Goal: Task Accomplishment & Management: Manage account settings

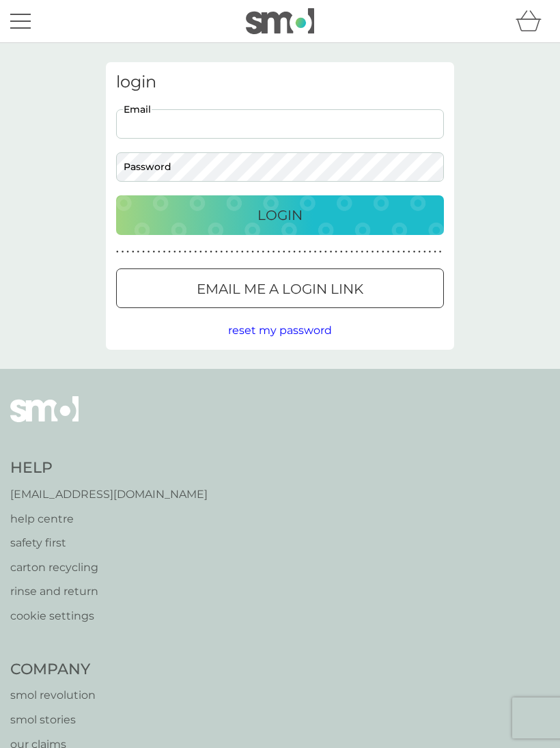
type input "hjbikin@gmail.com"
click at [280, 215] on button "Login" at bounding box center [280, 215] width 328 height 40
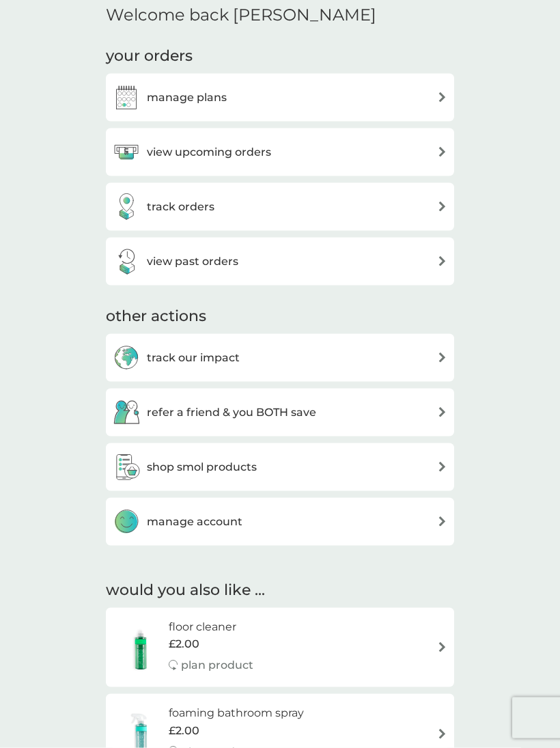
scroll to position [417, 0]
click at [439, 516] on img at bounding box center [442, 521] width 10 height 10
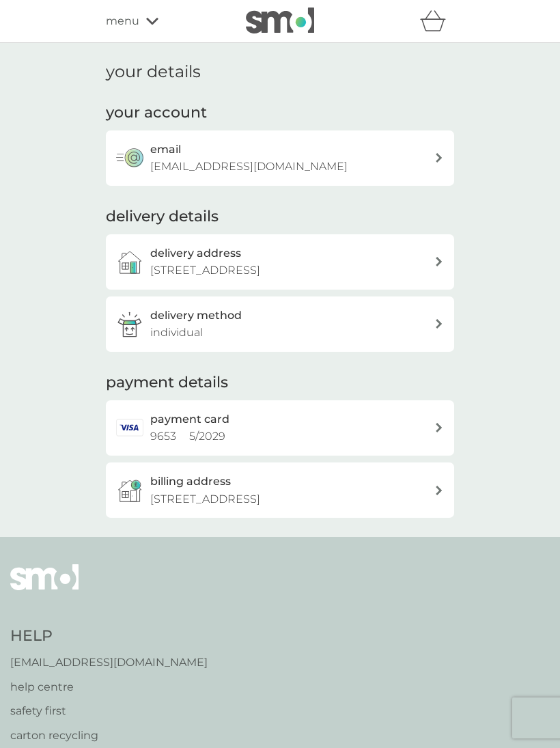
click at [433, 157] on div "email hjbikin@gmail.com" at bounding box center [292, 158] width 284 height 35
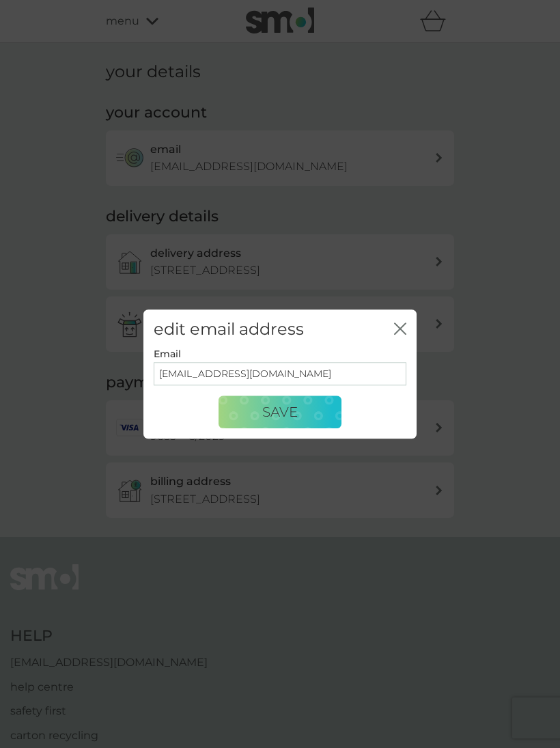
click at [306, 422] on button "Save" at bounding box center [280, 412] width 123 height 33
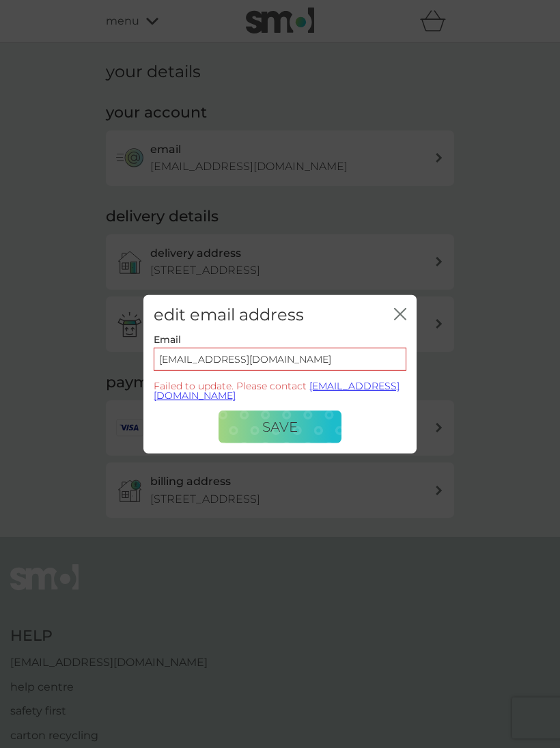
click at [404, 320] on icon "close" at bounding box center [400, 314] width 12 height 12
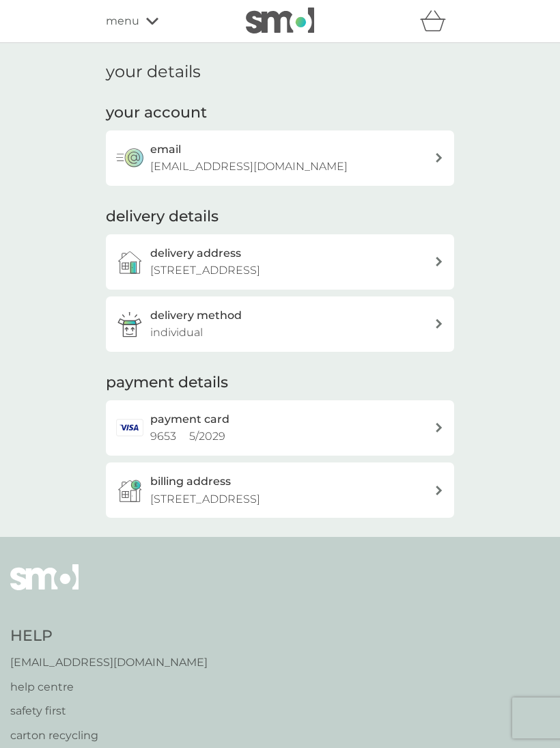
click at [445, 146] on div "email hjbikin@gmail.com" at bounding box center [280, 158] width 349 height 55
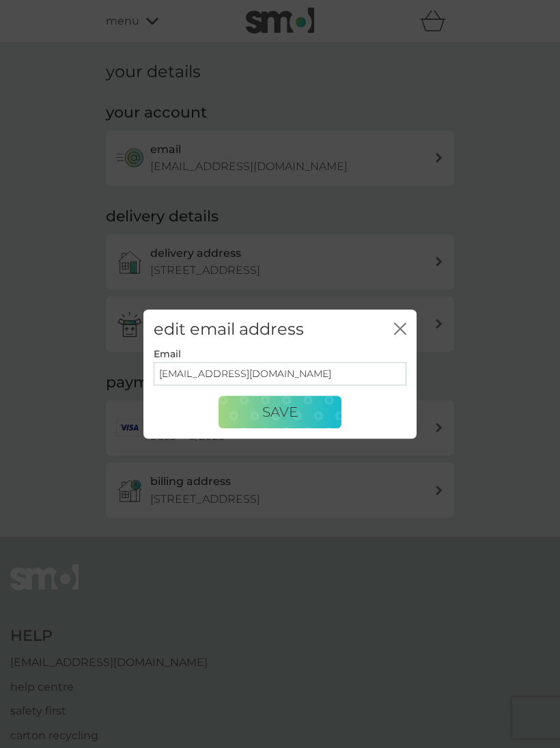
click at [405, 334] on icon "close" at bounding box center [402, 328] width 5 height 11
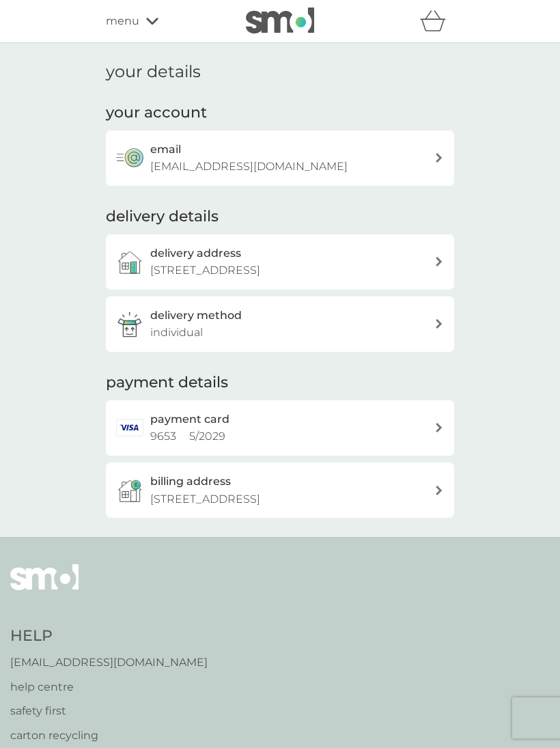
click at [441, 257] on icon at bounding box center [439, 262] width 7 height 10
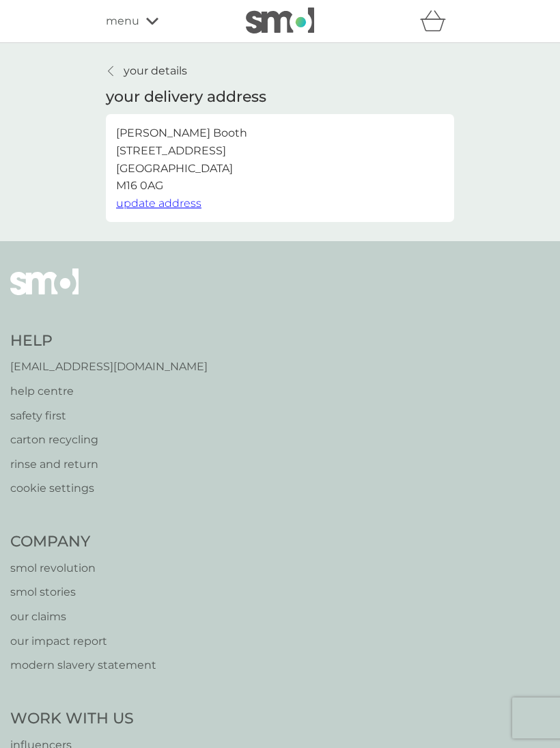
click at [122, 64] on link "your details" at bounding box center [146, 71] width 81 height 18
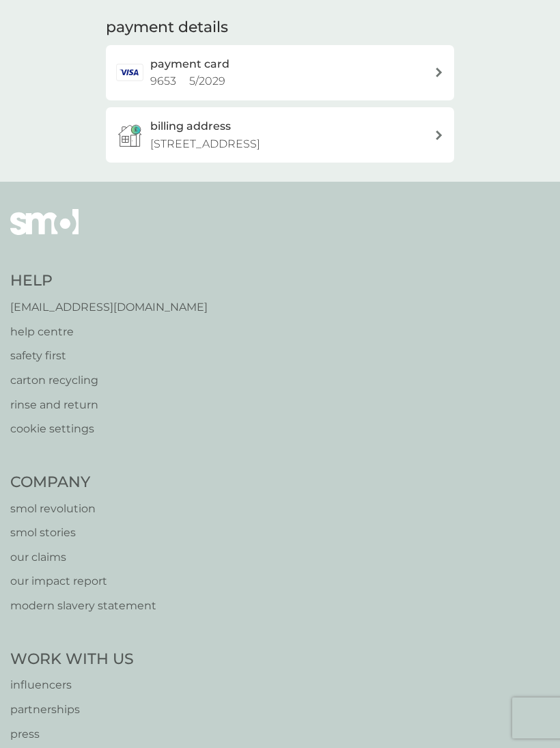
scroll to position [354, 0]
click at [51, 327] on p "help centre" at bounding box center [108, 334] width 197 height 18
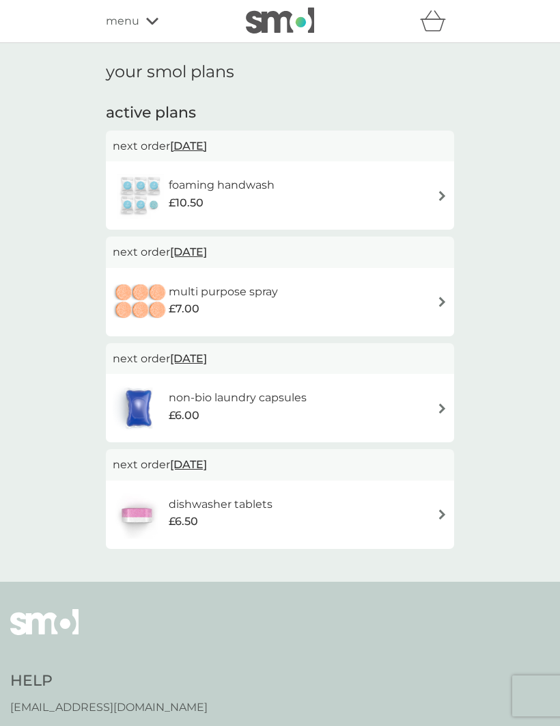
scroll to position [12, 0]
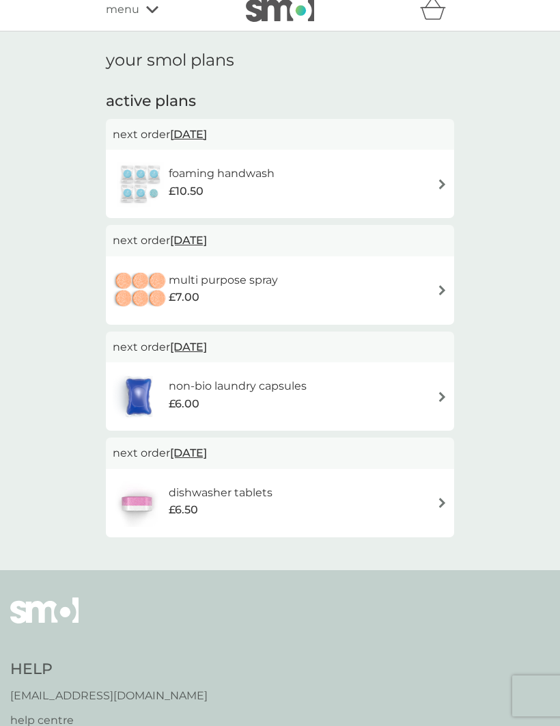
click at [431, 187] on div "foaming handwash £10.50" at bounding box center [280, 184] width 335 height 48
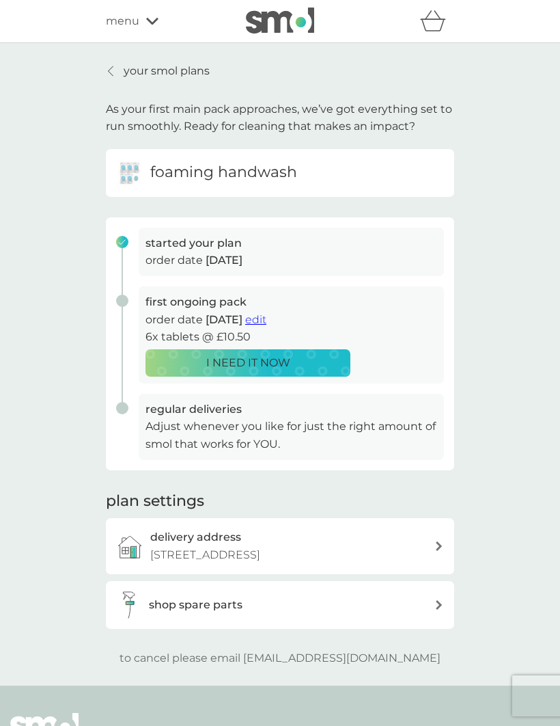
click at [365, 422] on p "Adjust whenever you like for just the right amount of smol that works for YOU." at bounding box center [292, 435] width 292 height 35
click at [238, 254] on span "1 Oct 2025" at bounding box center [224, 260] width 37 height 13
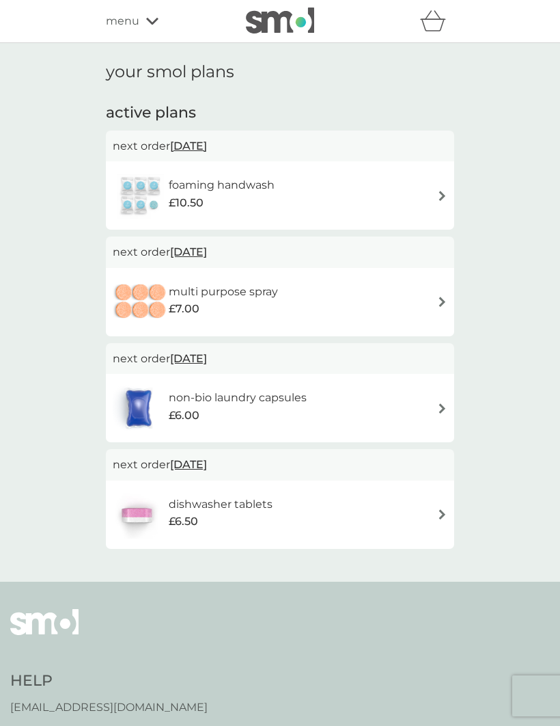
click at [163, 113] on h2 "active plans" at bounding box center [280, 113] width 349 height 21
click at [438, 403] on img at bounding box center [442, 408] width 10 height 10
